Goal: Task Accomplishment & Management: Manage account settings

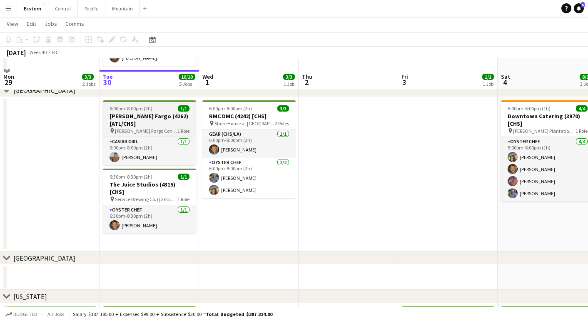
scroll to position [293, 0]
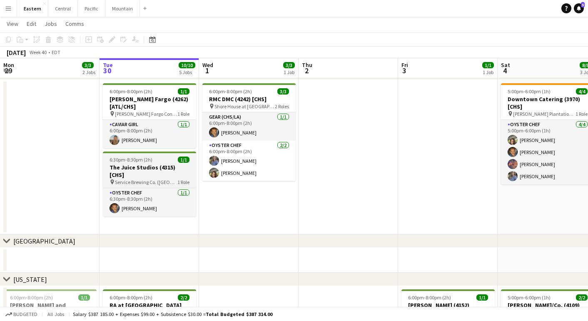
click at [150, 172] on app-job-card "6:30pm-8:30pm (2h) 1/1 The Juice Studios (4315) [CHS] pin Service Brewing Co. (…" at bounding box center [149, 184] width 93 height 65
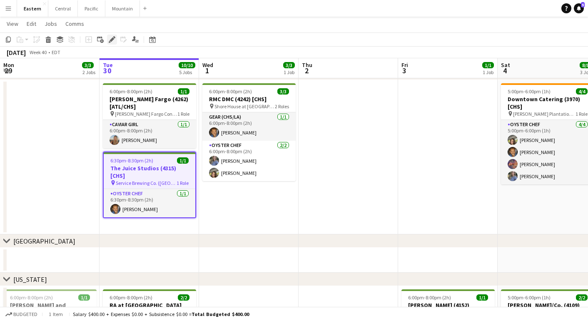
click at [110, 38] on icon "Edit" at bounding box center [112, 39] width 7 height 7
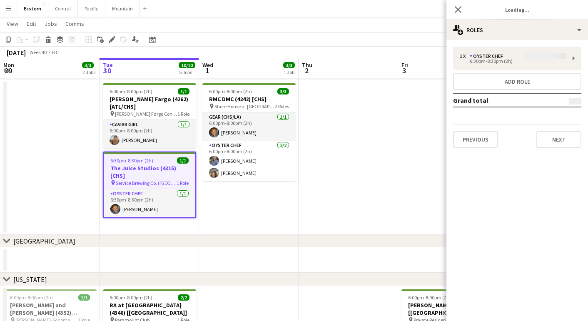
type input "**********"
click at [547, 138] on button "Next" at bounding box center [559, 139] width 45 height 17
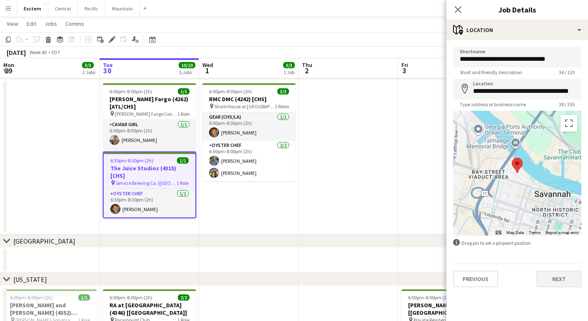
click at [551, 280] on button "Next" at bounding box center [559, 279] width 45 height 17
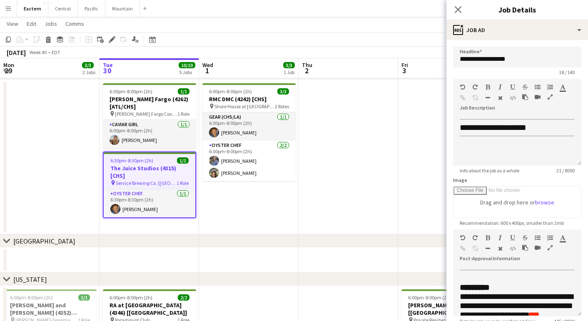
click at [551, 247] on icon "button" at bounding box center [550, 248] width 5 height 6
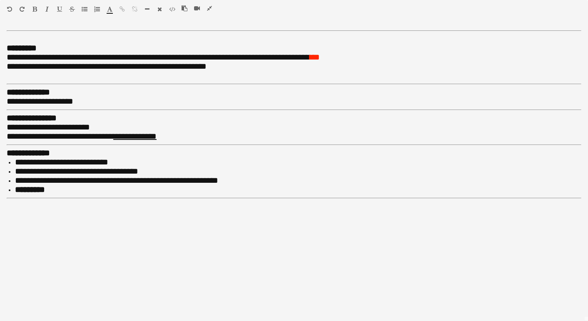
click at [208, 7] on icon "button" at bounding box center [209, 8] width 5 height 6
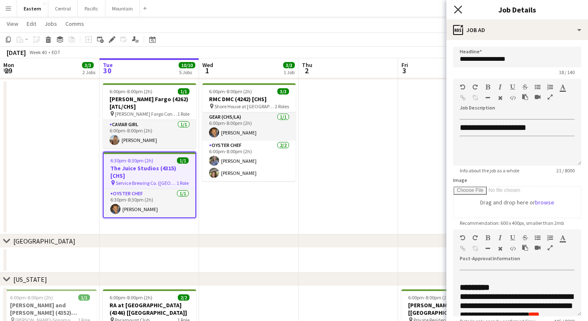
click at [457, 7] on icon "Close pop-in" at bounding box center [458, 9] width 8 height 8
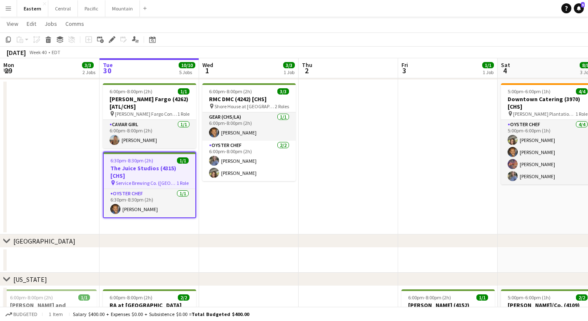
click at [8, 11] on app-icon "Menu" at bounding box center [8, 8] width 7 height 7
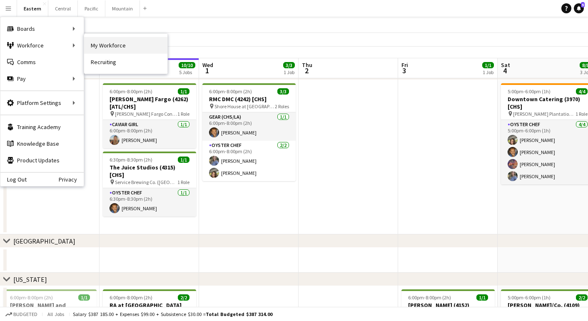
click at [93, 44] on link "My Workforce" at bounding box center [125, 45] width 83 height 17
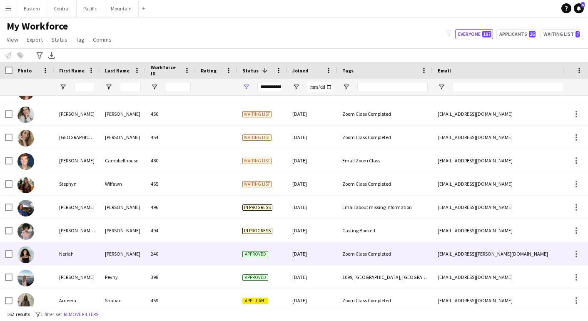
click at [79, 253] on div "Neriah" at bounding box center [77, 254] width 46 height 23
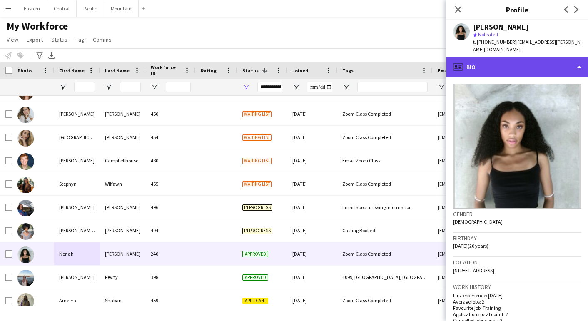
click at [510, 65] on div "profile Bio" at bounding box center [518, 67] width 142 height 20
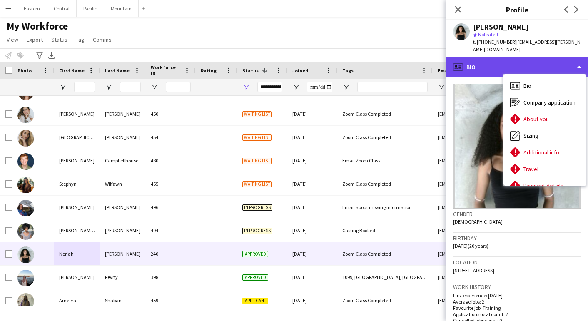
click at [473, 62] on div "profile Bio" at bounding box center [518, 67] width 142 height 20
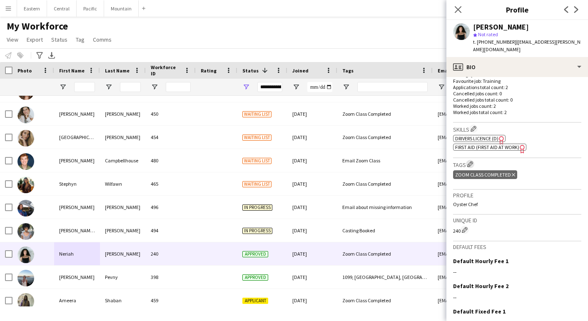
click at [470, 161] on app-icon "Edit crew company tags" at bounding box center [471, 164] width 6 height 6
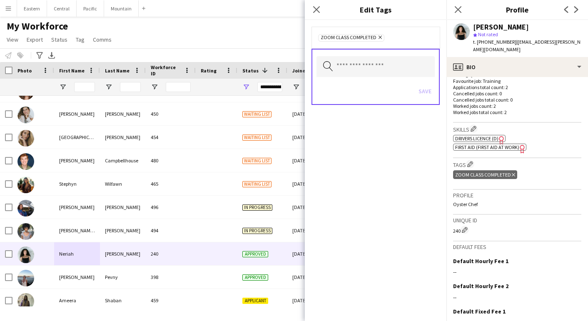
click at [377, 37] on icon "Remove" at bounding box center [379, 37] width 5 height 5
click at [373, 63] on input "text" at bounding box center [376, 65] width 118 height 21
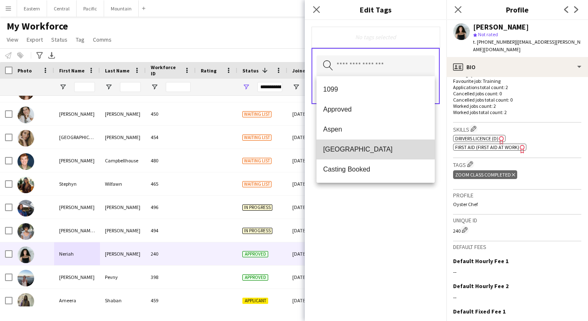
click at [340, 150] on span "[GEOGRAPHIC_DATA]" at bounding box center [375, 149] width 105 height 8
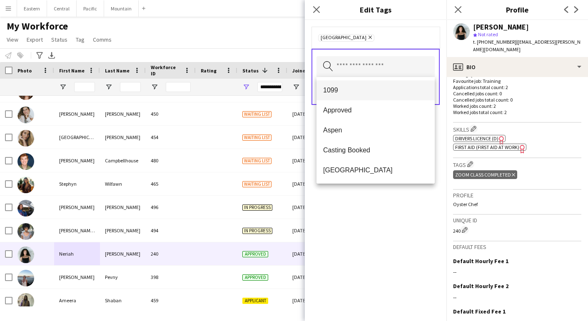
click at [345, 90] on span "1099" at bounding box center [375, 90] width 105 height 8
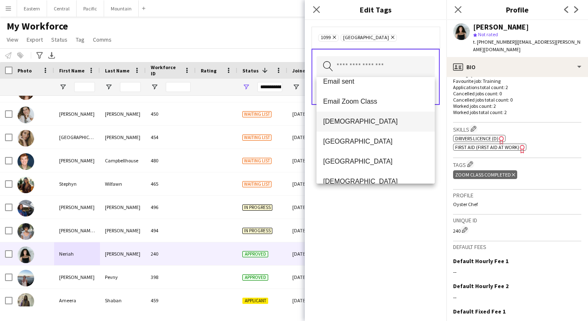
click at [346, 118] on span "[DEMOGRAPHIC_DATA]" at bounding box center [375, 122] width 105 height 8
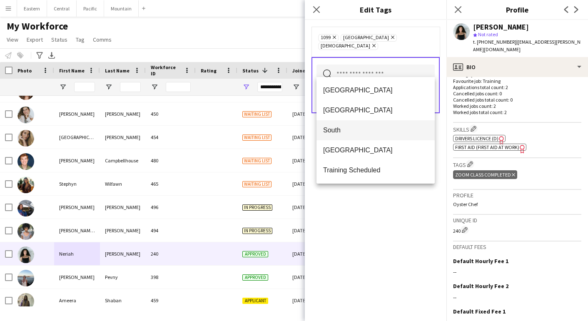
click at [341, 127] on span "South" at bounding box center [375, 130] width 105 height 8
click at [365, 243] on div "1099 Remove [GEOGRAPHIC_DATA] Remove [DEMOGRAPHIC_DATA] Remove South Remove Sea…" at bounding box center [376, 170] width 142 height 301
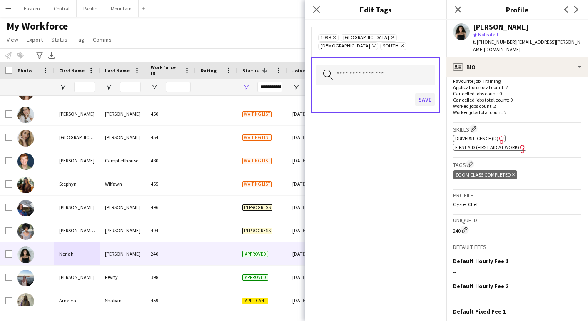
click at [429, 93] on button "Save" at bounding box center [426, 99] width 20 height 13
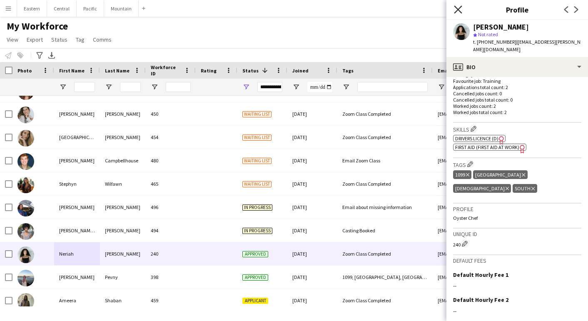
click at [459, 8] on icon "Close pop-in" at bounding box center [458, 9] width 8 height 8
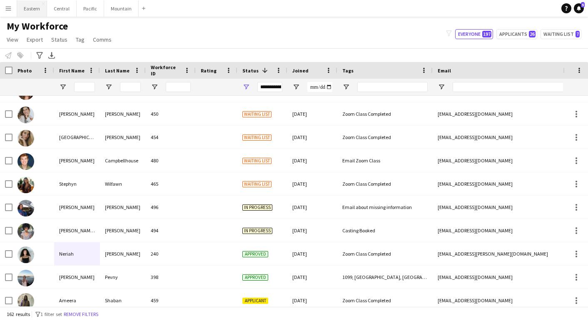
click at [30, 5] on button "Eastern Close" at bounding box center [32, 8] width 30 height 16
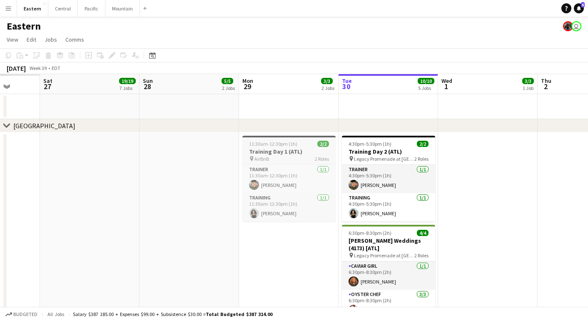
scroll to position [0, 264]
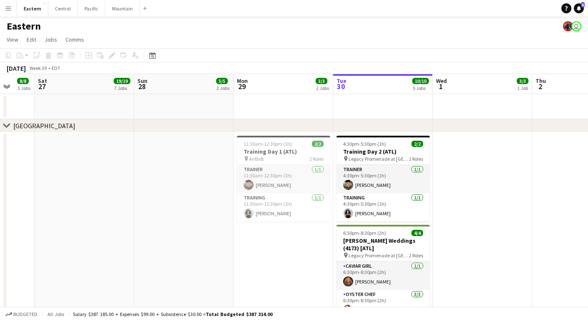
click at [10, 11] on app-icon "Menu" at bounding box center [8, 8] width 7 height 7
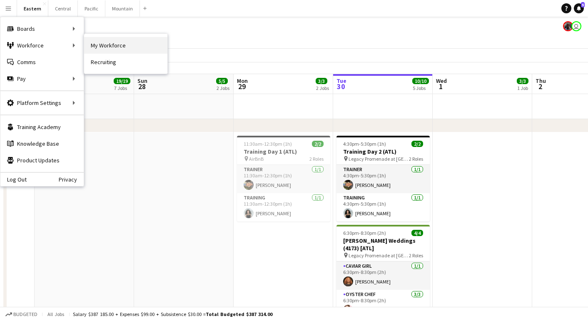
click at [132, 49] on link "My Workforce" at bounding box center [125, 45] width 83 height 17
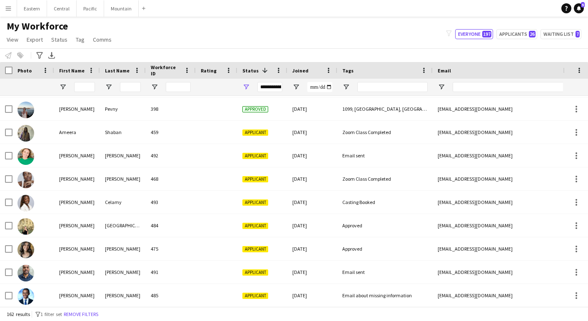
scroll to position [213, 0]
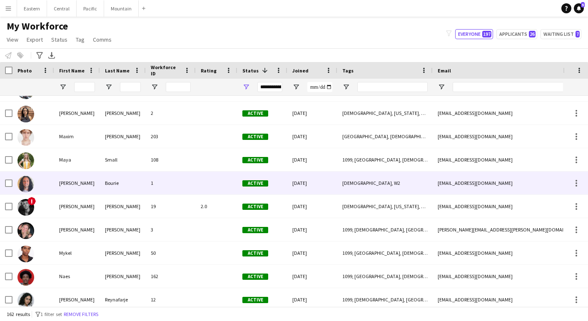
click at [235, 181] on div at bounding box center [217, 183] width 42 height 23
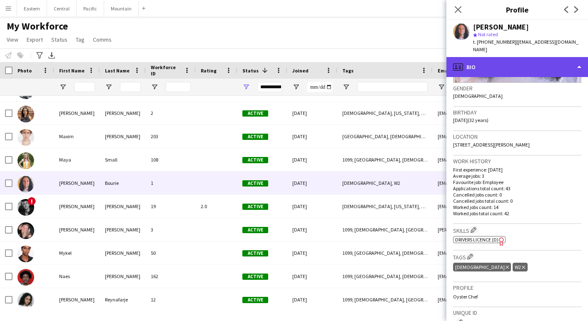
click at [498, 58] on div "profile Bio" at bounding box center [518, 67] width 142 height 20
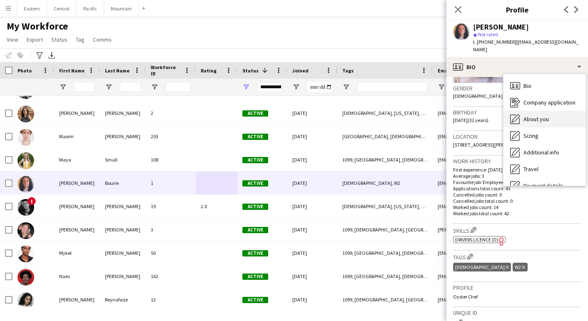
click at [524, 111] on div "About you About you" at bounding box center [545, 119] width 83 height 17
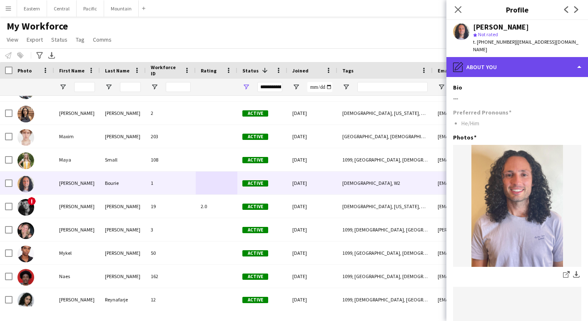
click at [511, 57] on div "pencil4 About you" at bounding box center [518, 67] width 142 height 20
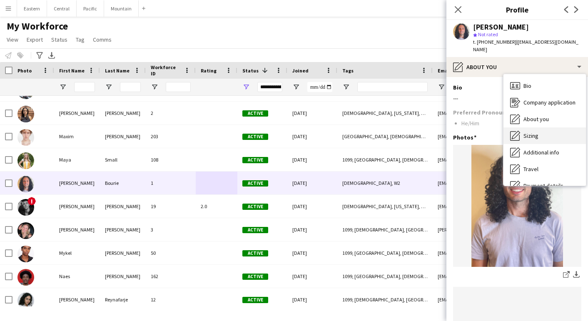
click at [529, 132] on span "Sizing" at bounding box center [531, 136] width 15 height 8
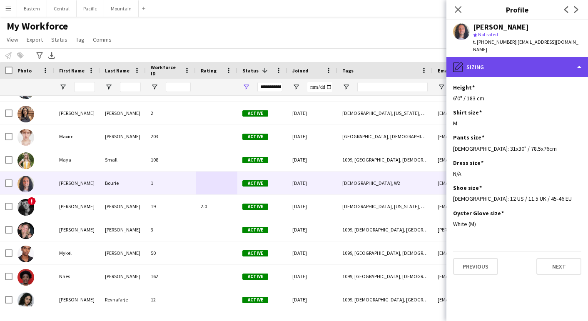
click at [519, 58] on div "pencil4 [GEOGRAPHIC_DATA]" at bounding box center [518, 67] width 142 height 20
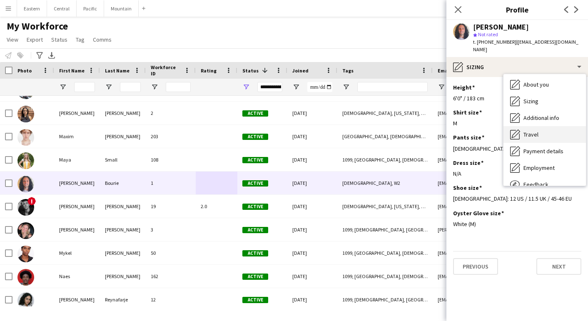
click at [531, 131] on span "Travel" at bounding box center [531, 135] width 15 height 8
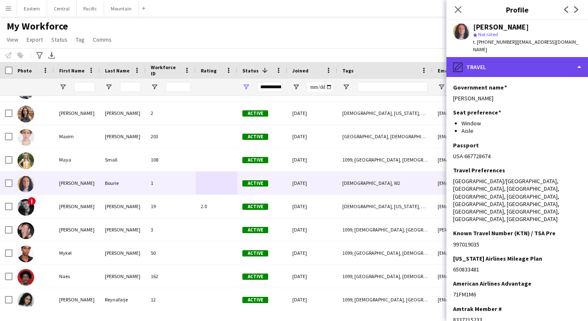
click at [523, 60] on div "pencil4 Travel" at bounding box center [518, 67] width 142 height 20
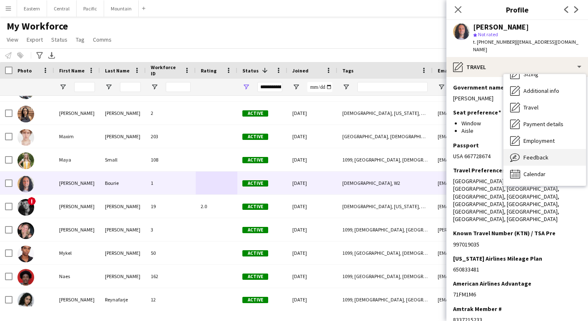
click at [525, 149] on div "Feedback Feedback" at bounding box center [545, 157] width 83 height 17
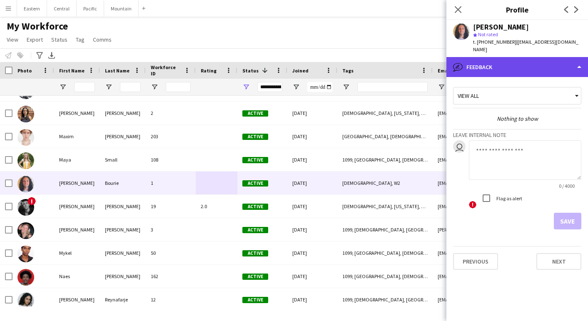
click at [526, 62] on div "bubble-pencil Feedback" at bounding box center [518, 67] width 142 height 20
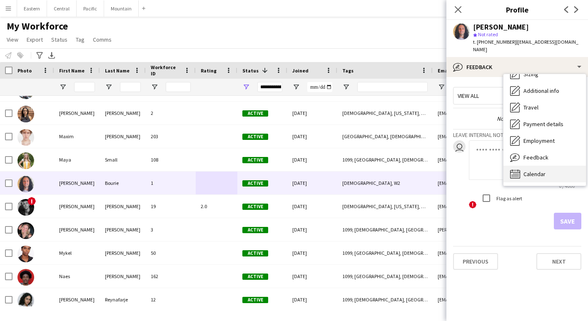
click at [533, 170] on span "Calendar" at bounding box center [535, 174] width 22 height 8
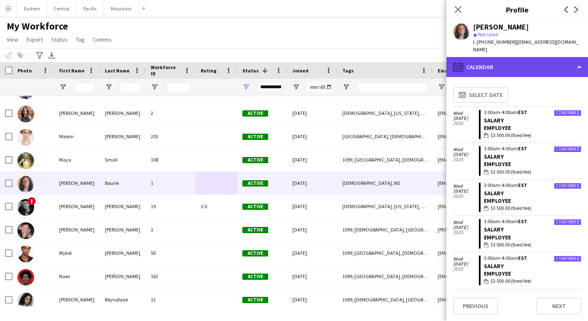
click at [536, 57] on div "calendar-full Calendar" at bounding box center [518, 67] width 142 height 20
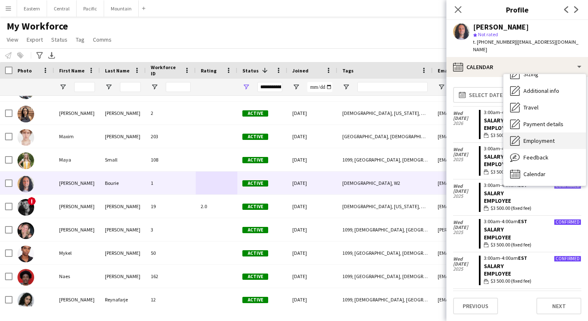
click at [535, 137] on span "Employment" at bounding box center [539, 141] width 31 height 8
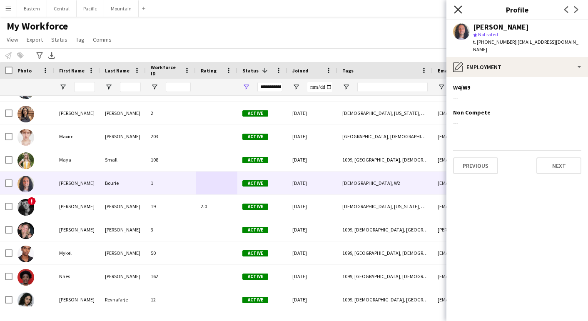
click at [455, 10] on icon "Close pop-in" at bounding box center [458, 9] width 8 height 8
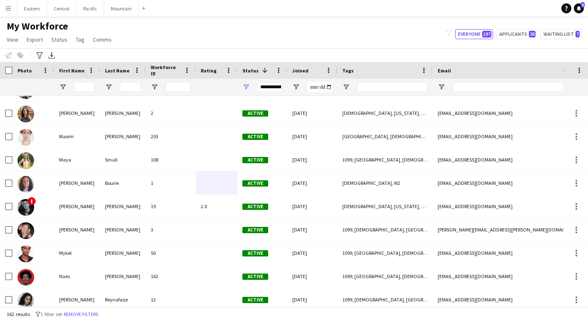
click at [5, 6] on app-icon "Menu" at bounding box center [8, 8] width 7 height 7
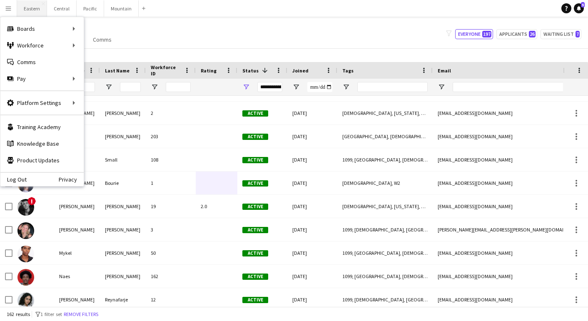
click at [30, 10] on button "Eastern Close" at bounding box center [32, 8] width 30 height 16
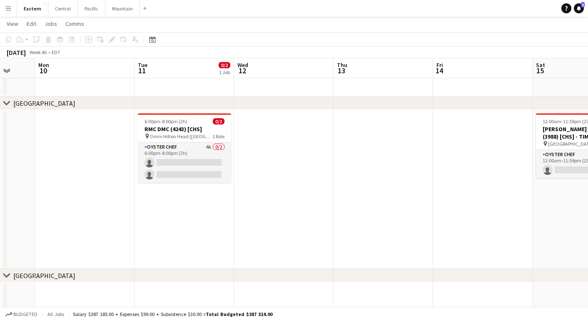
scroll to position [0, 299]
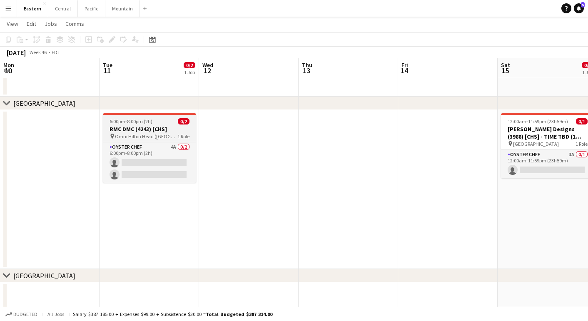
click at [148, 124] on span "6:00pm-8:00pm (2h)" at bounding box center [131, 121] width 43 height 6
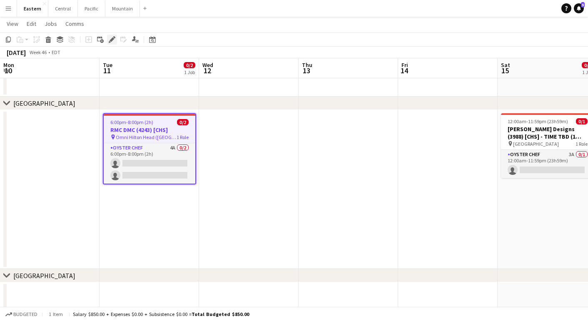
click at [110, 38] on icon "Edit" at bounding box center [112, 39] width 7 height 7
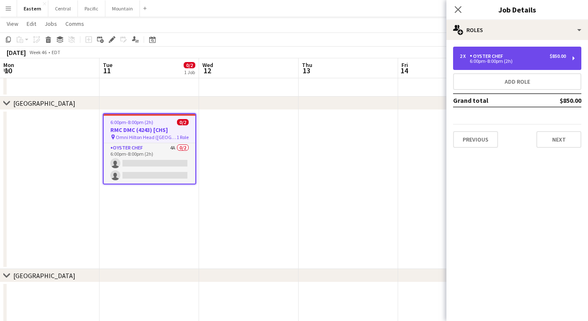
click at [558, 63] on div "6:00pm-8:00pm (2h)" at bounding box center [513, 61] width 106 height 4
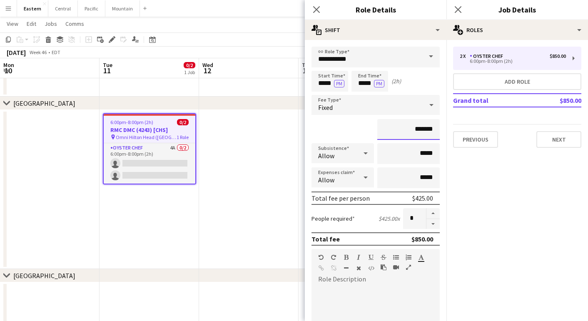
drag, startPoint x: 409, startPoint y: 127, endPoint x: 442, endPoint y: 127, distance: 33.3
click at [442, 127] on form "**********" at bounding box center [376, 285] width 142 height 477
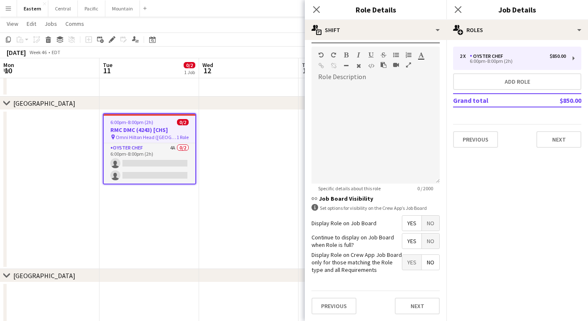
scroll to position [202, 0]
click at [580, 128] on div "Previous Next" at bounding box center [517, 136] width 128 height 24
click at [566, 135] on button "Next" at bounding box center [559, 139] width 45 height 17
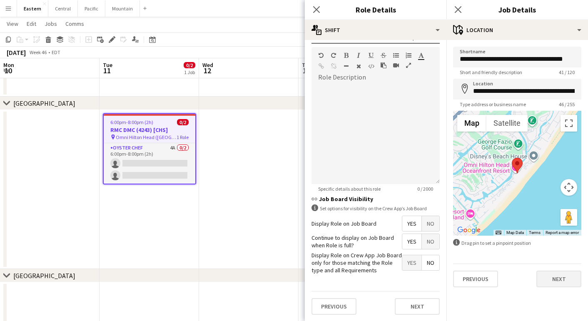
click at [559, 286] on button "Next" at bounding box center [559, 279] width 45 height 17
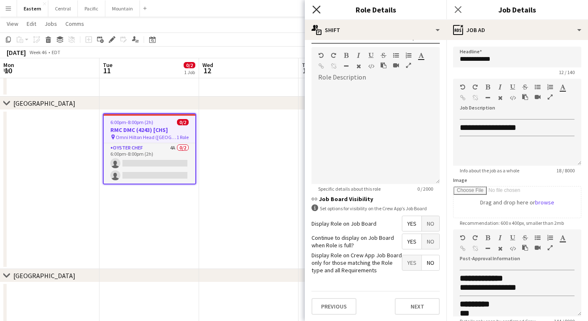
click at [317, 11] on icon "Close pop-in" at bounding box center [317, 9] width 8 height 8
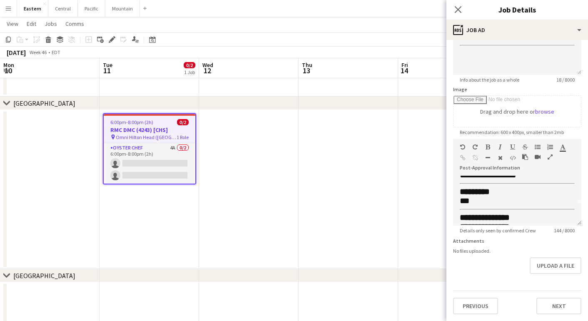
scroll to position [91, 0]
click at [553, 305] on button "Next" at bounding box center [559, 306] width 45 height 17
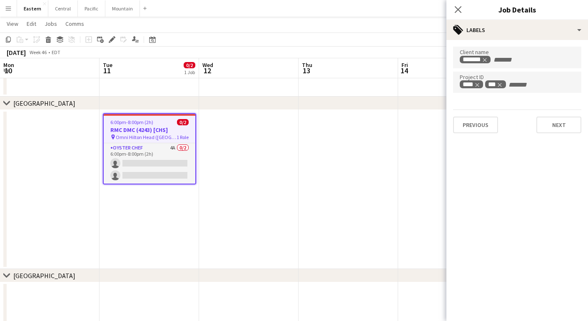
scroll to position [0, 0]
click at [554, 124] on button "Next" at bounding box center [559, 125] width 45 height 17
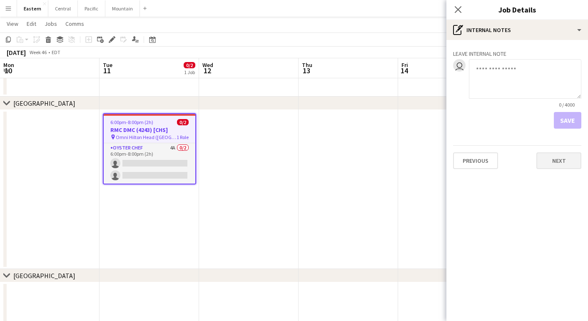
click at [562, 166] on button "Next" at bounding box center [559, 161] width 45 height 17
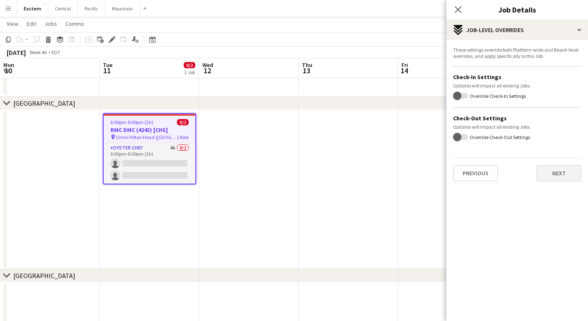
click at [560, 180] on button "Next" at bounding box center [559, 173] width 45 height 17
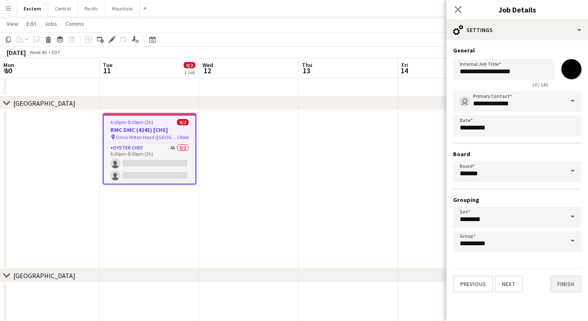
click at [562, 288] on button "Finish" at bounding box center [566, 284] width 31 height 17
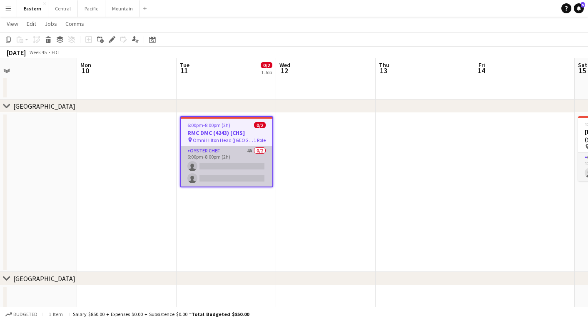
scroll to position [0, 219]
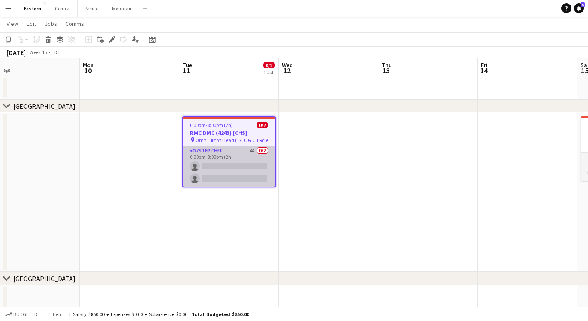
click at [240, 151] on app-card-role "Oyster Chef 4A 0/2 6:00pm-8:00pm (2h) single-neutral-actions single-neutral-act…" at bounding box center [229, 166] width 92 height 40
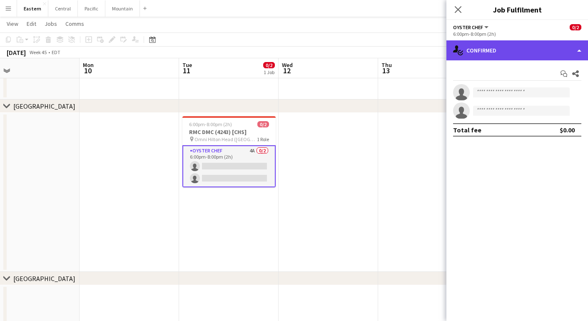
click at [515, 50] on div "single-neutral-actions-check-2 Confirmed" at bounding box center [518, 50] width 142 height 20
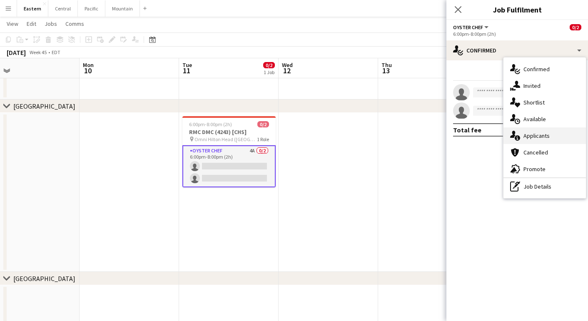
click at [523, 135] on div "single-neutral-actions-information Applicants" at bounding box center [545, 136] width 83 height 17
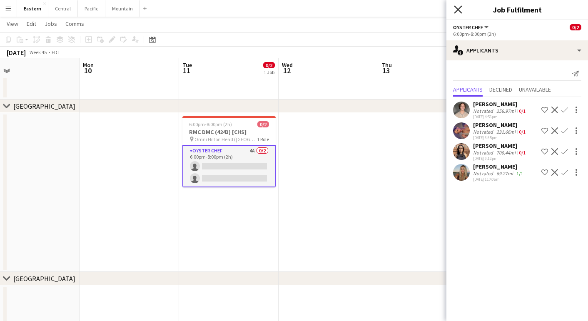
click at [456, 7] on icon at bounding box center [458, 9] width 8 height 8
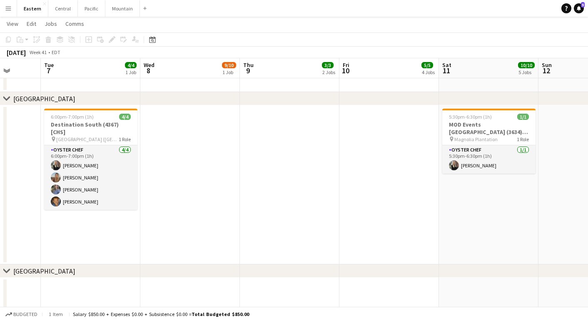
scroll to position [0, 261]
